Goal: Complete application form

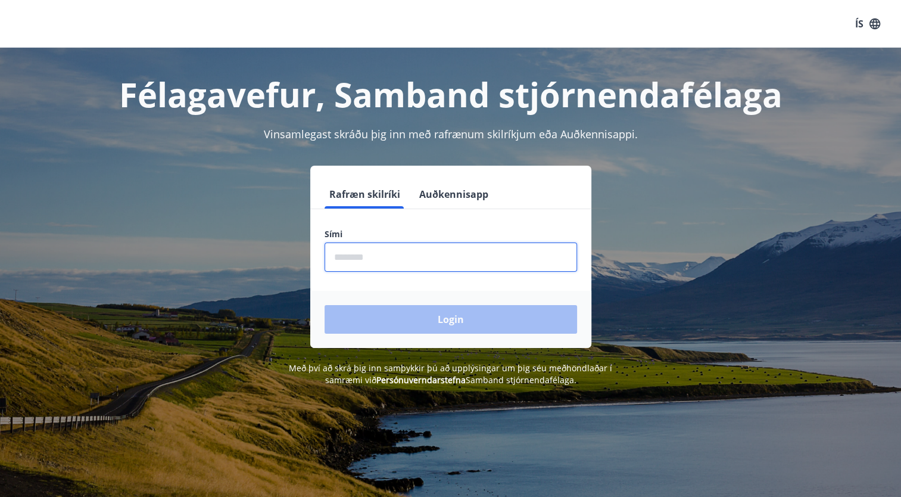
click at [419, 265] on input "phone" at bounding box center [451, 256] width 252 height 29
type input "********"
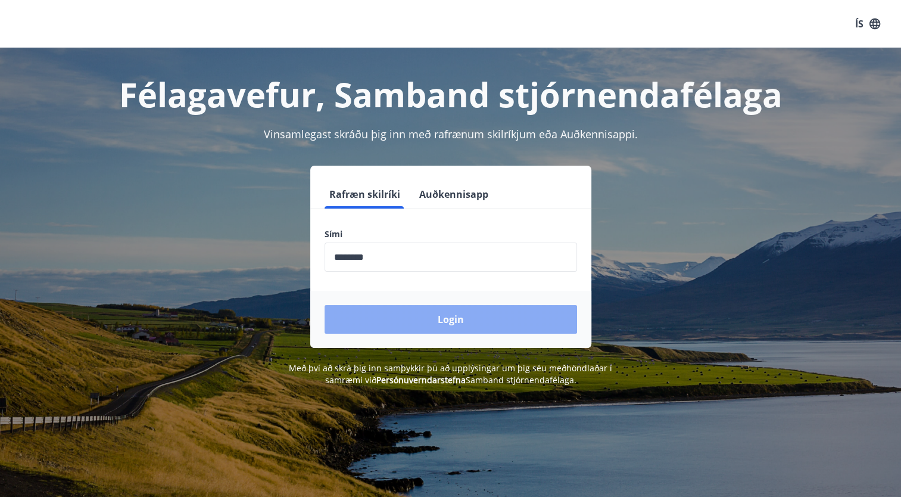
click at [439, 323] on button "Login" at bounding box center [451, 319] width 252 height 29
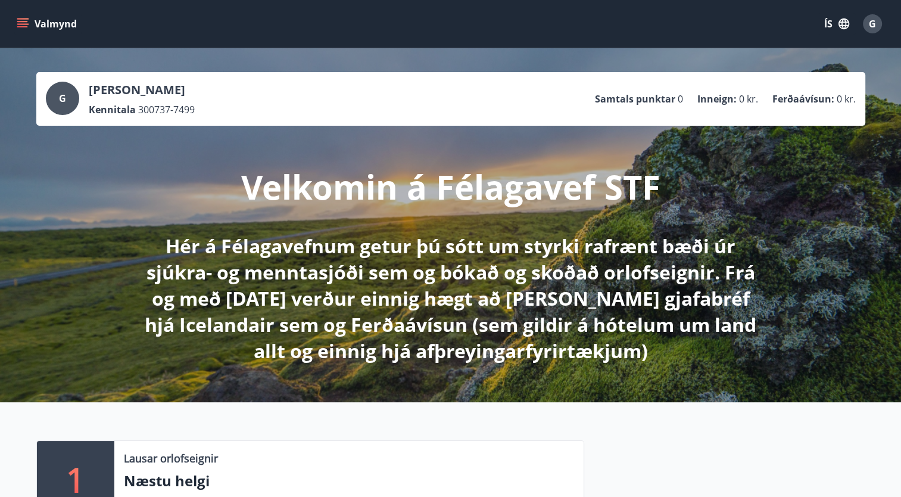
click at [24, 23] on icon "menu" at bounding box center [23, 23] width 13 height 1
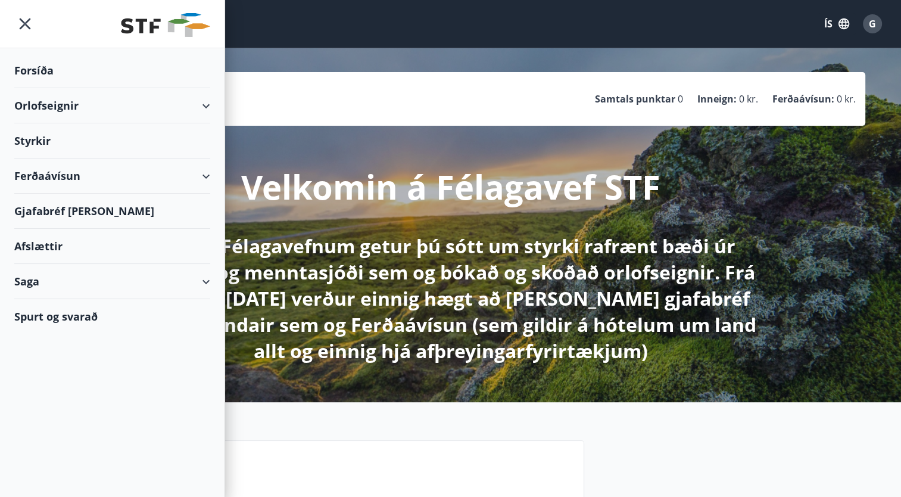
click at [26, 88] on div "Styrkir" at bounding box center [112, 70] width 196 height 35
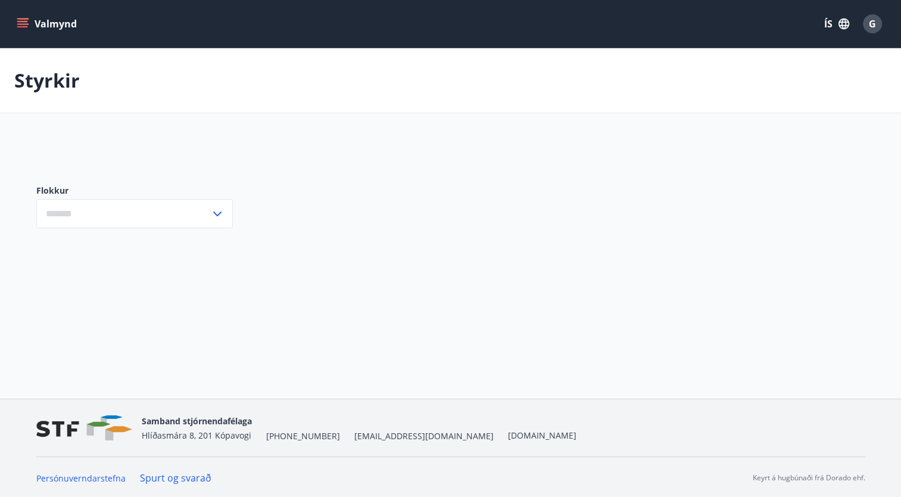
type input "***"
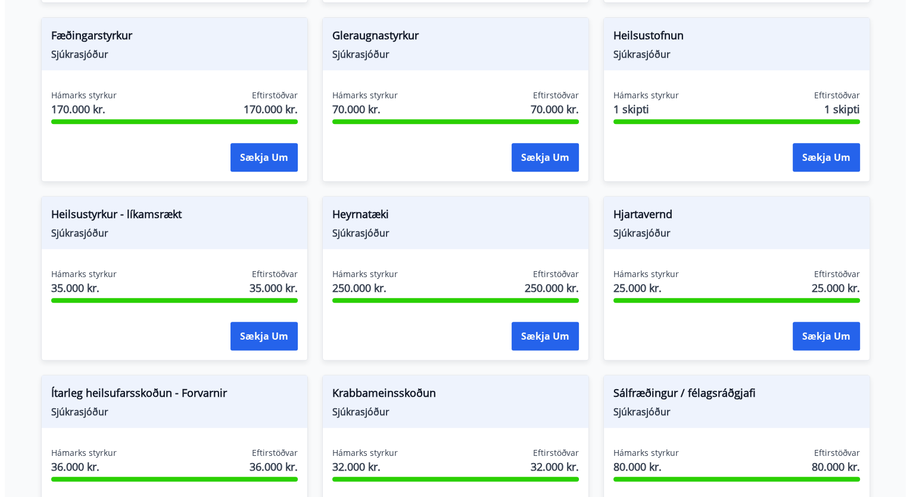
scroll to position [476, 0]
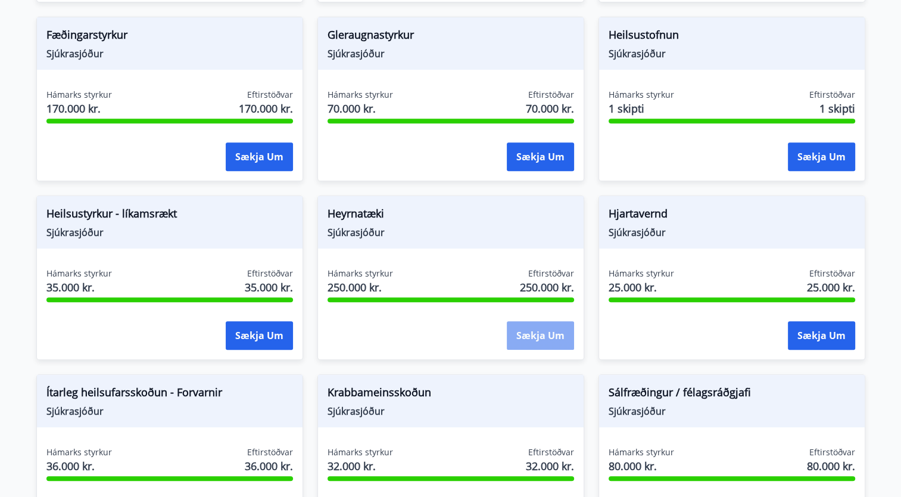
click at [545, 333] on button "Sækja um" at bounding box center [540, 335] width 67 height 29
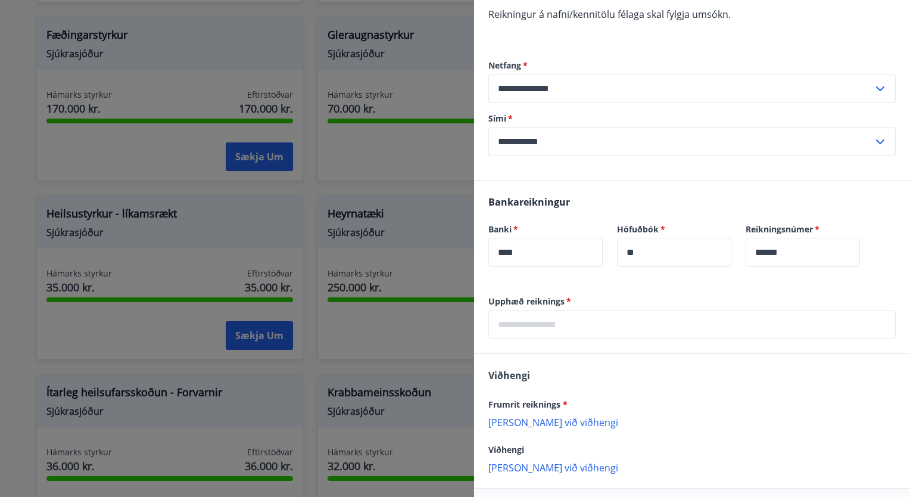
scroll to position [162, 0]
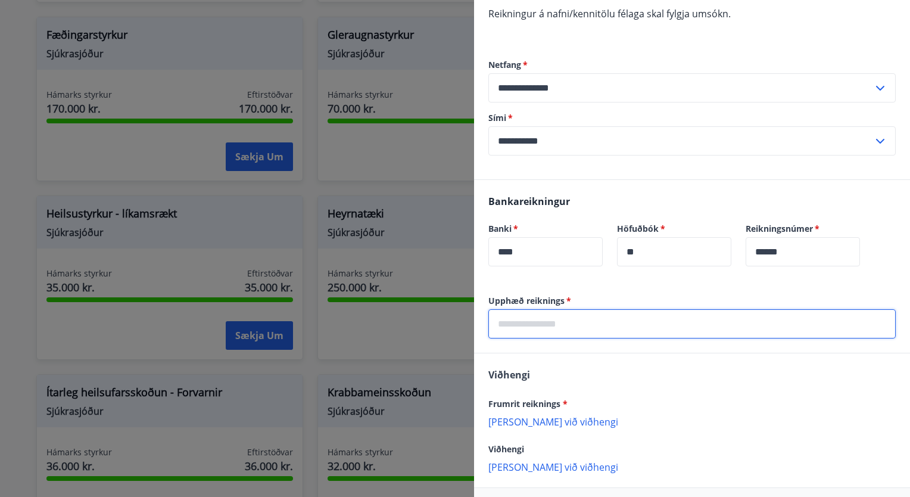
click at [619, 329] on input "text" at bounding box center [691, 323] width 407 height 29
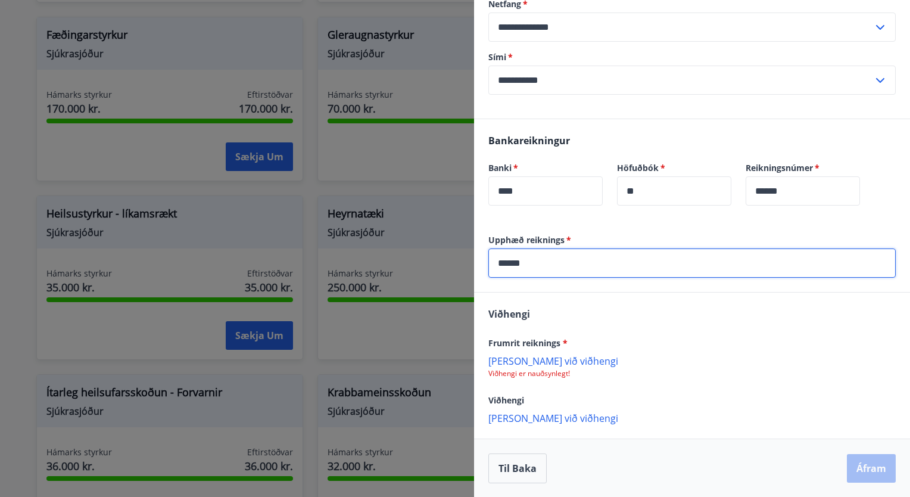
scroll to position [223, 0]
type input "******"
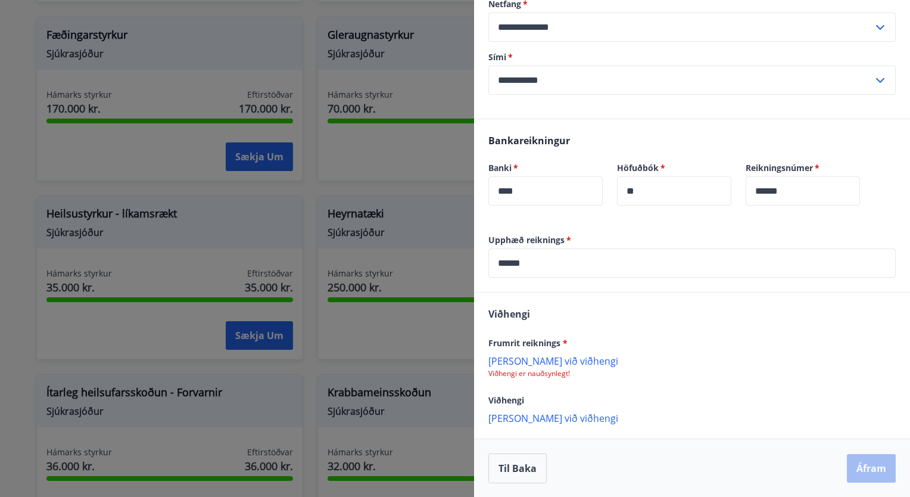
click at [547, 362] on p "Bæta við viðhengi" at bounding box center [691, 360] width 407 height 12
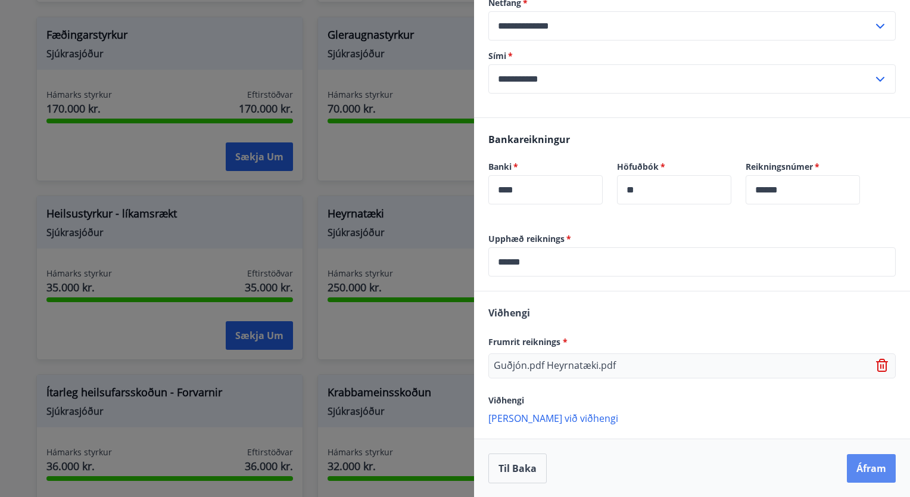
click at [855, 464] on button "Áfram" at bounding box center [871, 468] width 49 height 29
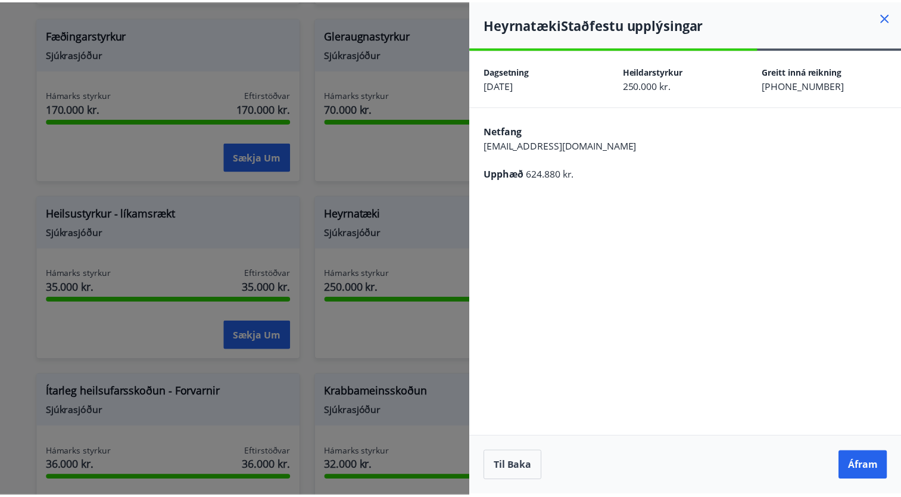
scroll to position [0, 0]
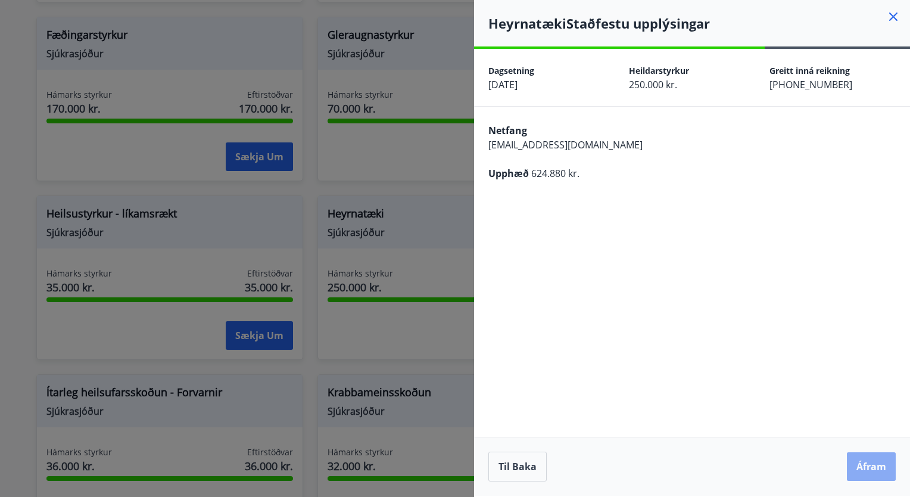
click at [868, 467] on button "Áfram" at bounding box center [871, 466] width 49 height 29
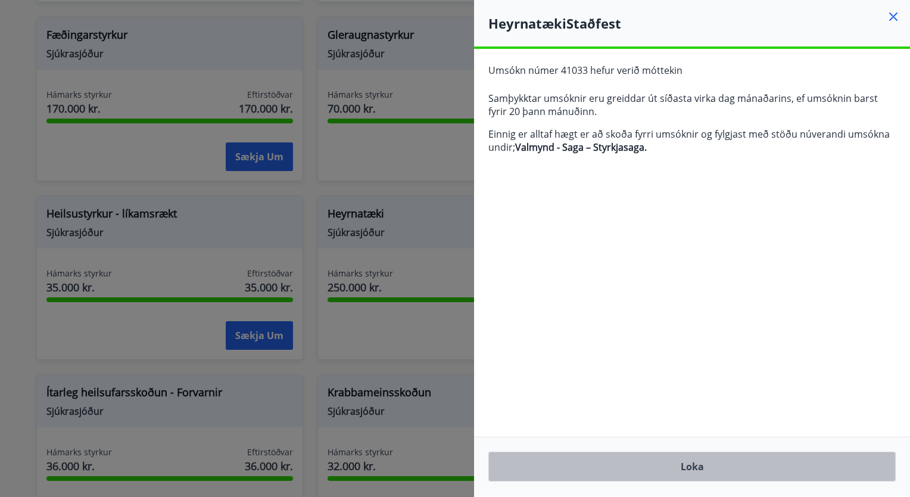
click at [699, 464] on button "Loka" at bounding box center [691, 466] width 407 height 30
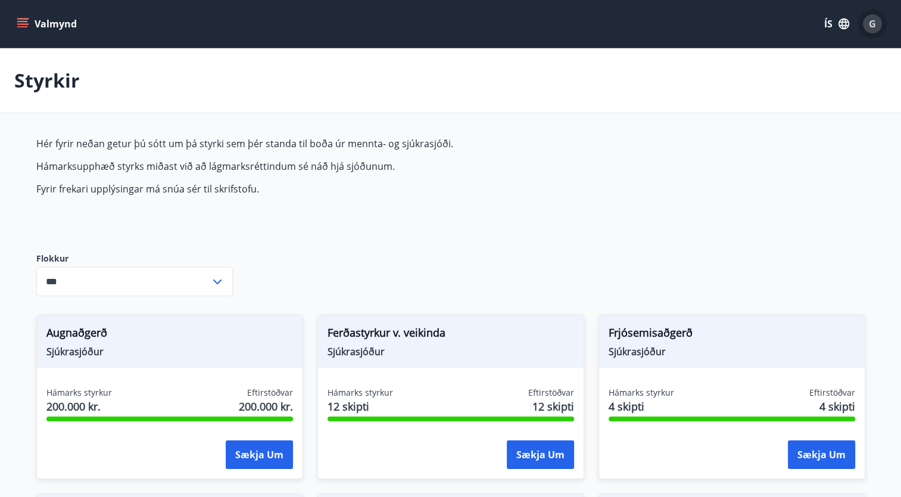
click at [874, 26] on span "G" at bounding box center [872, 23] width 7 height 13
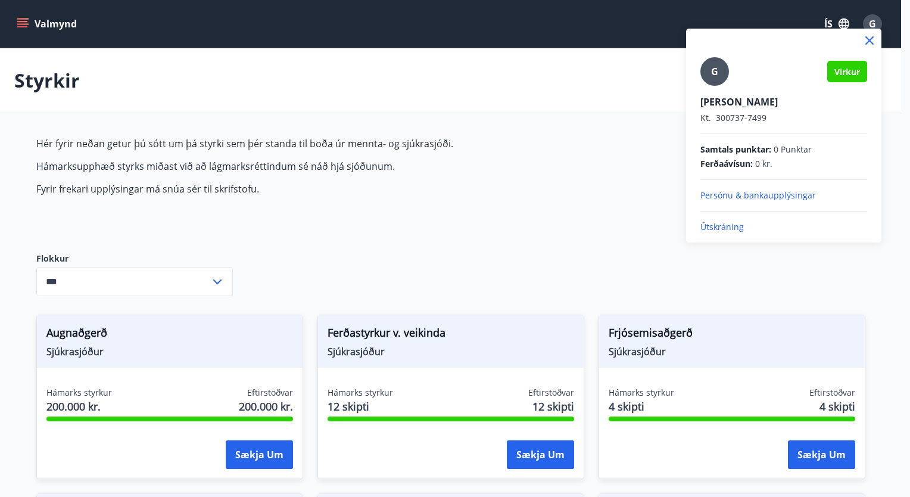
click at [722, 226] on p "Útskráning" at bounding box center [783, 227] width 167 height 12
